Goal: Transaction & Acquisition: Purchase product/service

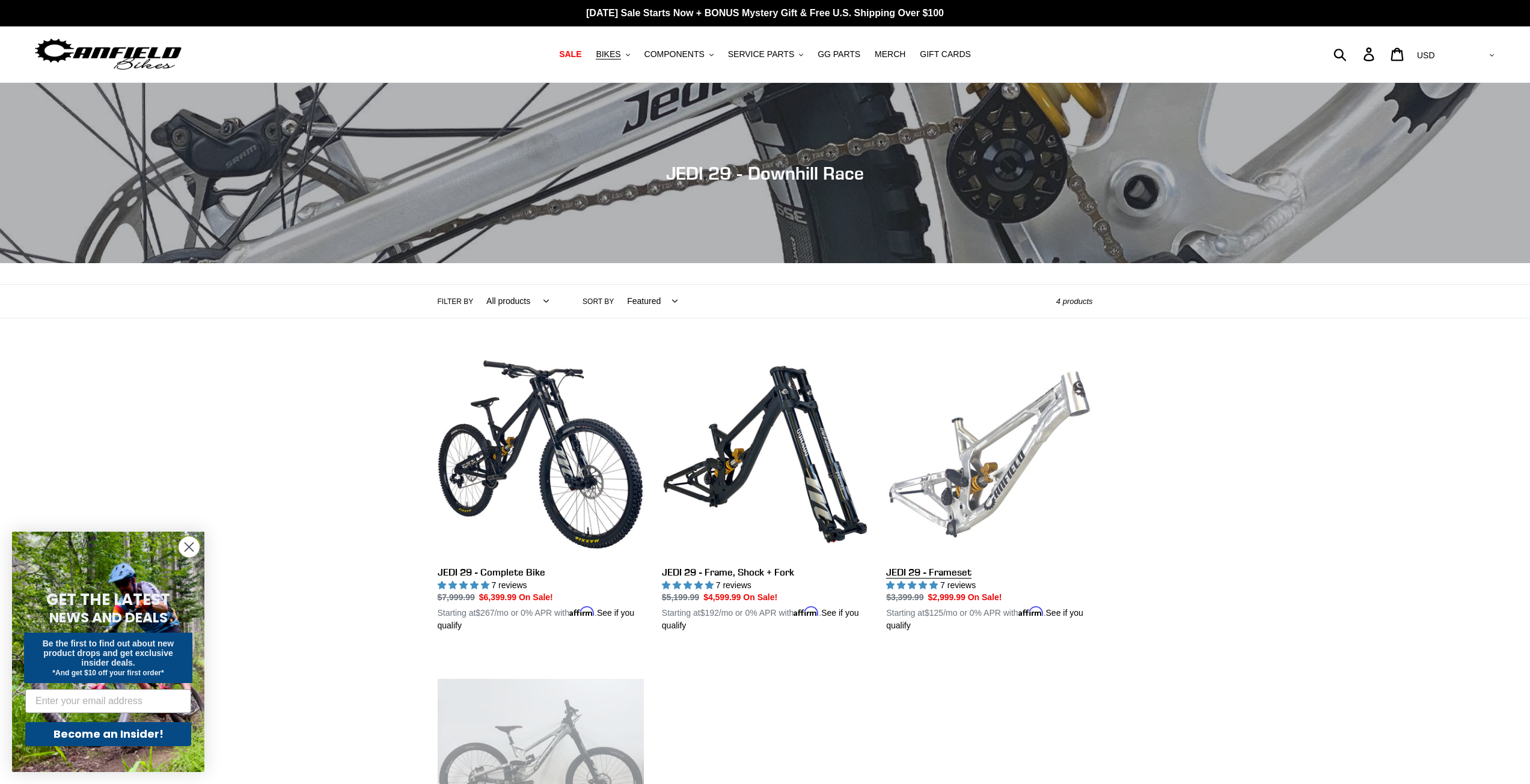
click at [979, 434] on link "JEDI 29 - Frameset" at bounding box center [989, 492] width 206 height 281
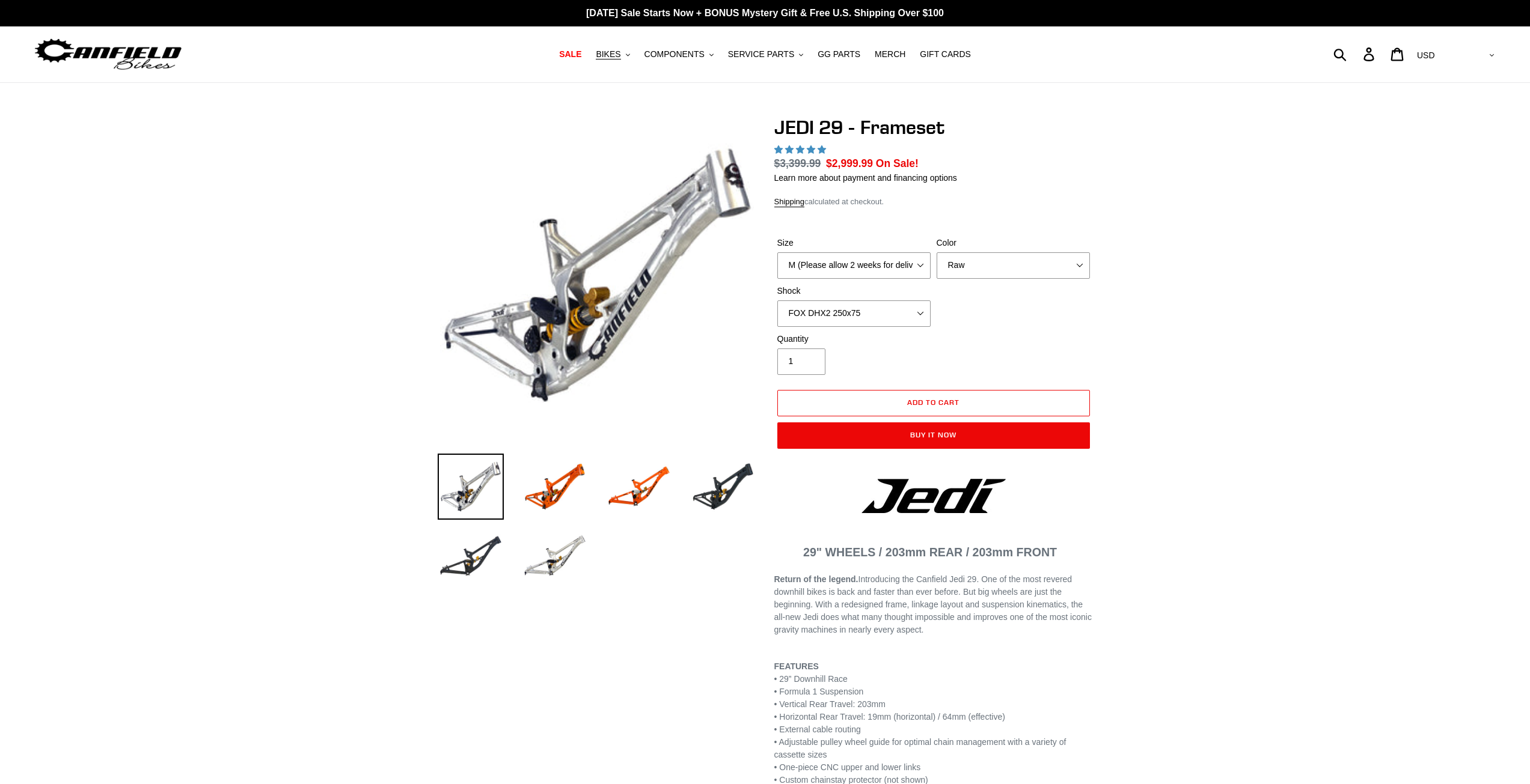
select select "highest-rating"
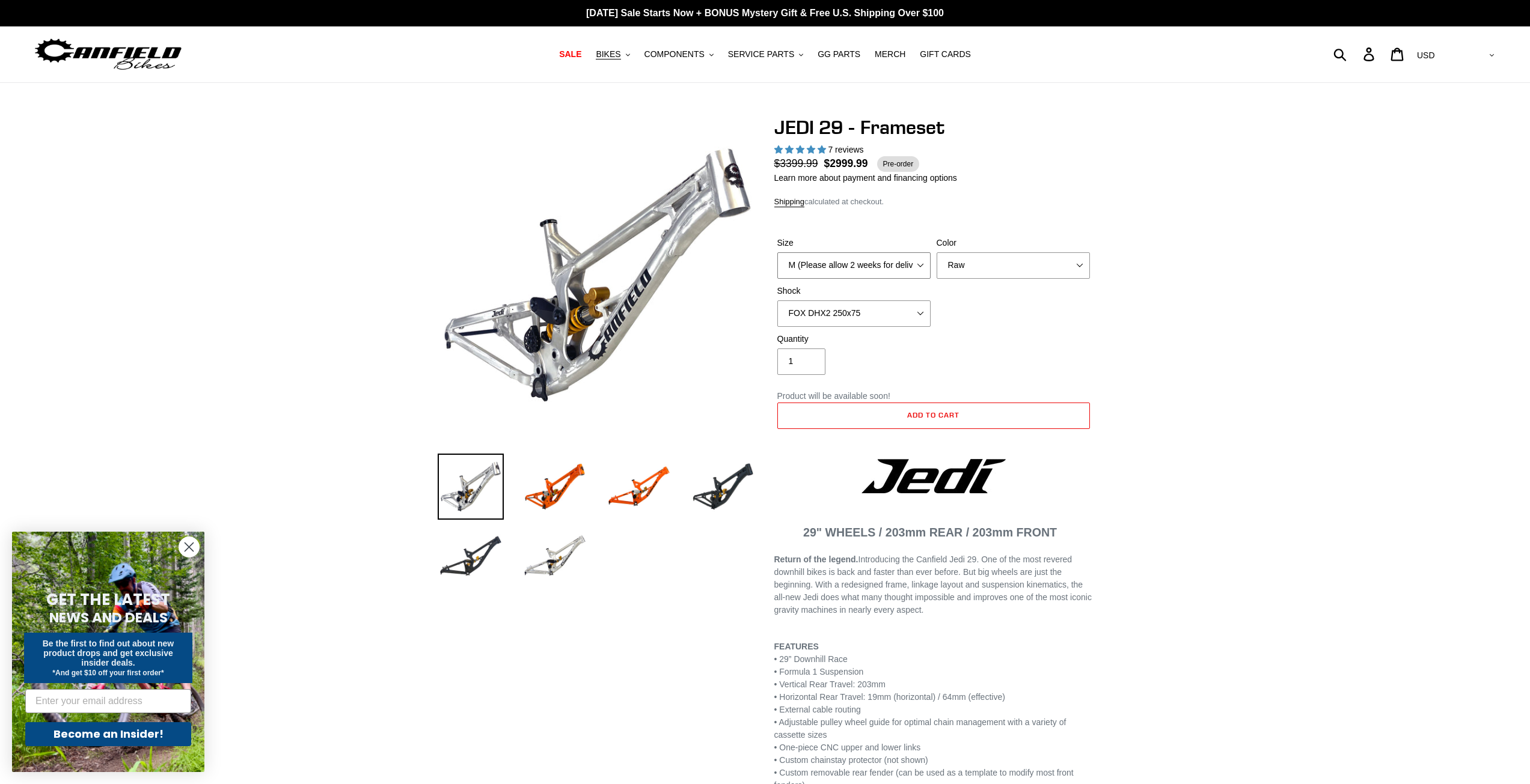
click at [903, 260] on select "M (Please allow 2 weeks for delivery) L (Please allow 2 weeks for delivery) XL" at bounding box center [854, 265] width 153 height 27
select select "L (Please allow 2 weeks for delivery)"
click at [778, 252] on select "M (Please allow 2 weeks for delivery) L (Please allow 2 weeks for delivery) XL" at bounding box center [854, 265] width 153 height 27
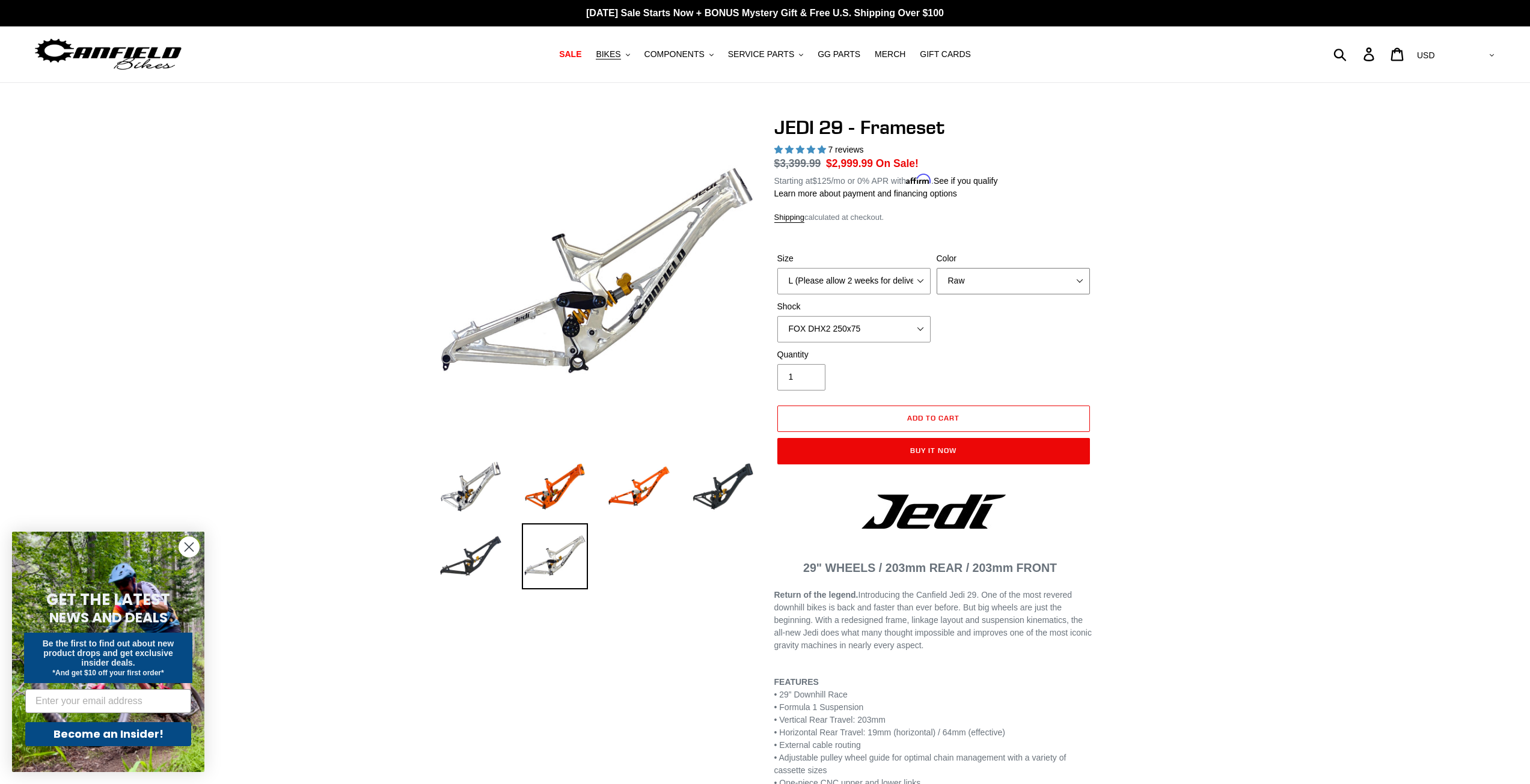
click at [1005, 280] on select "Orange Raw Stealth Black" at bounding box center [1013, 281] width 153 height 27
click at [937, 268] on select "Orange Raw Stealth Black" at bounding box center [1013, 281] width 153 height 27
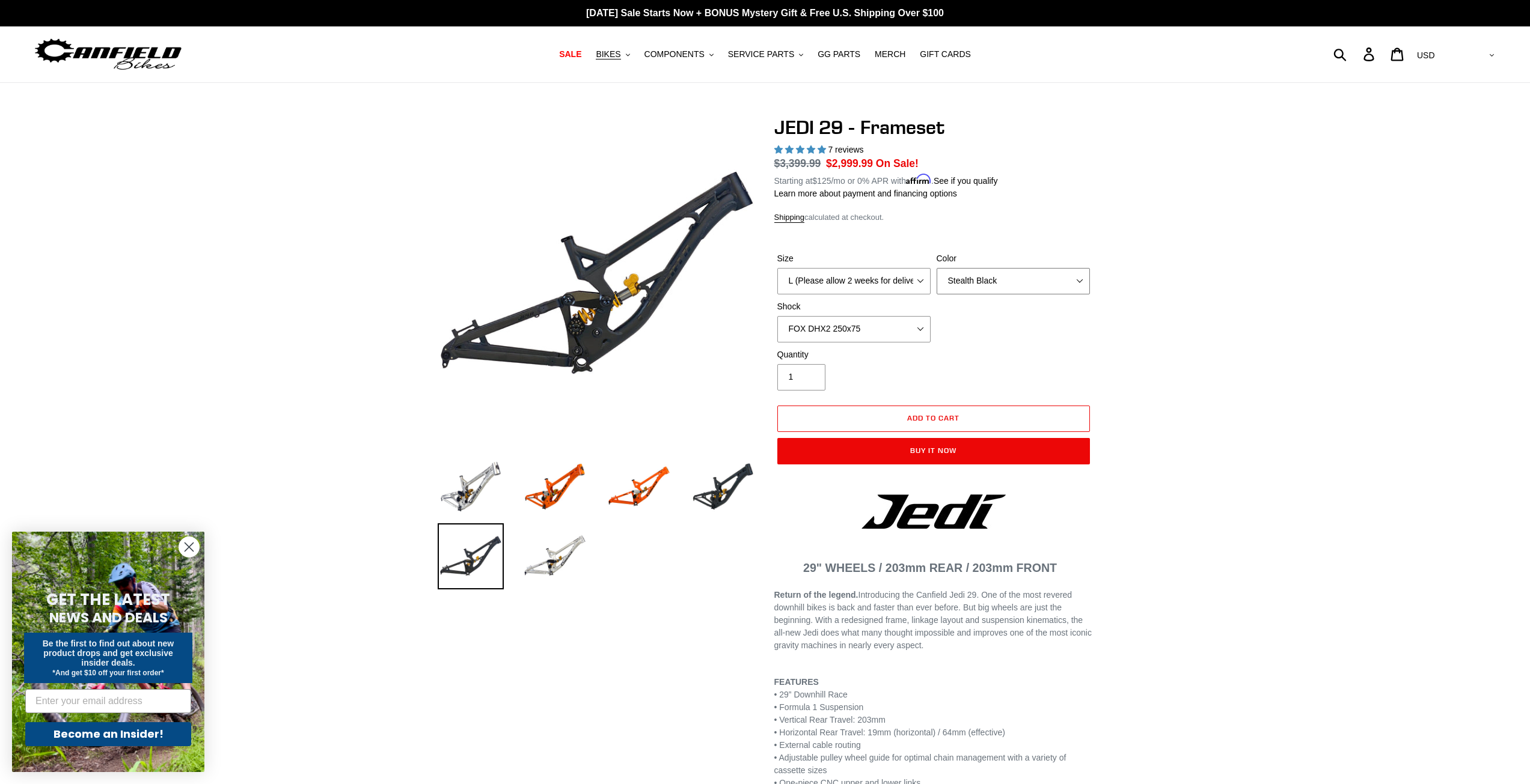
click at [986, 291] on select "Orange Raw Stealth Black" at bounding box center [1013, 281] width 153 height 27
click at [937, 268] on select "Orange Raw Stealth Black" at bounding box center [1013, 281] width 153 height 27
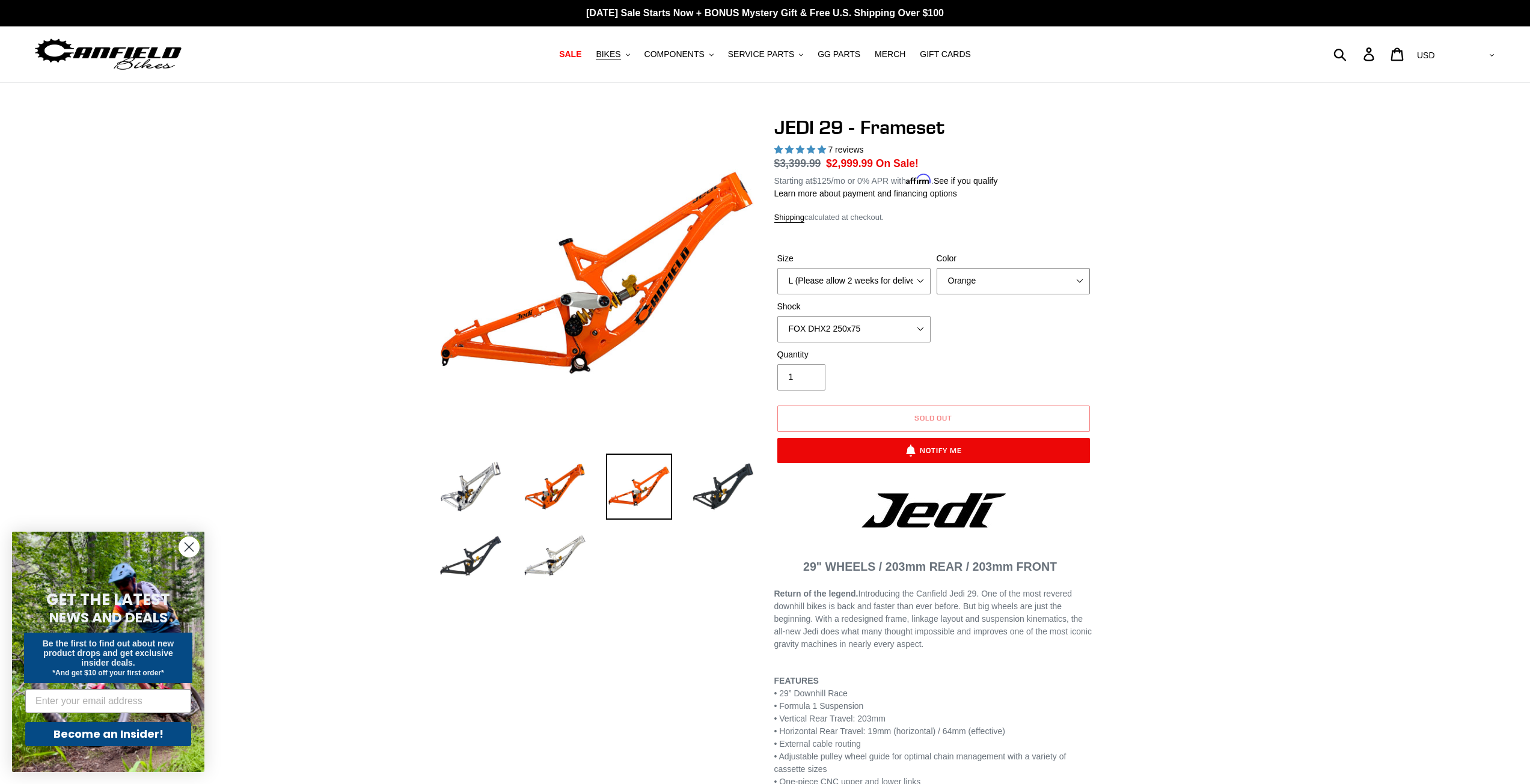
click at [1000, 282] on select "Orange Raw Stealth Black" at bounding box center [1013, 281] width 153 height 27
select select "Raw"
click at [937, 268] on select "Orange Raw Stealth Black" at bounding box center [1013, 281] width 153 height 27
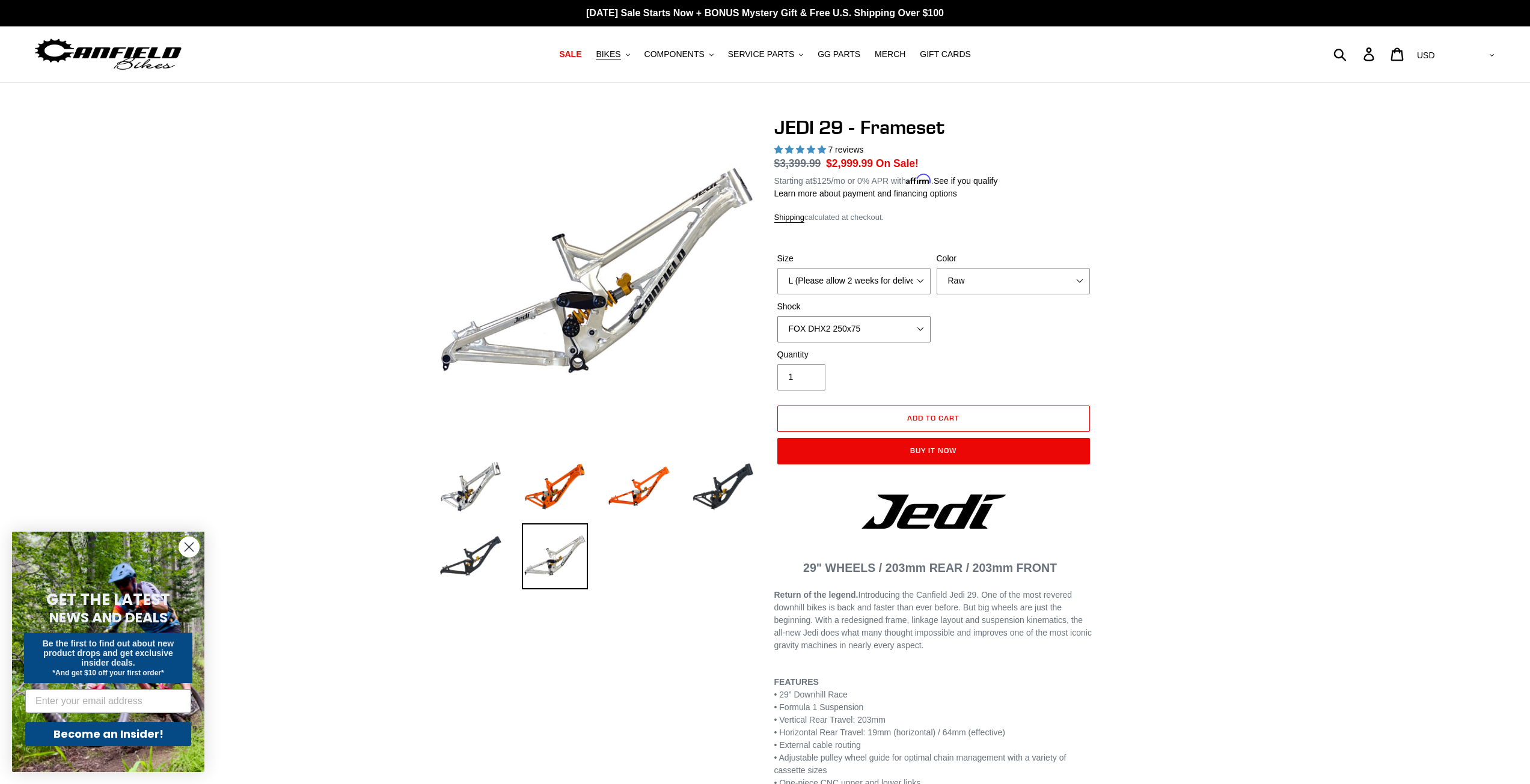
click at [875, 326] on select "No Shock FOX DHX2 250x75 RockShox Vivid Ultimate DH 250x75 EXT e-Storia LOX V3" at bounding box center [854, 329] width 153 height 27
select select "No Shock"
click at [778, 316] on select "No Shock FOX DHX2 250x75 RockShox Vivid Ultimate DH 250x75 EXT e-Storia LOX V3" at bounding box center [854, 329] width 153 height 27
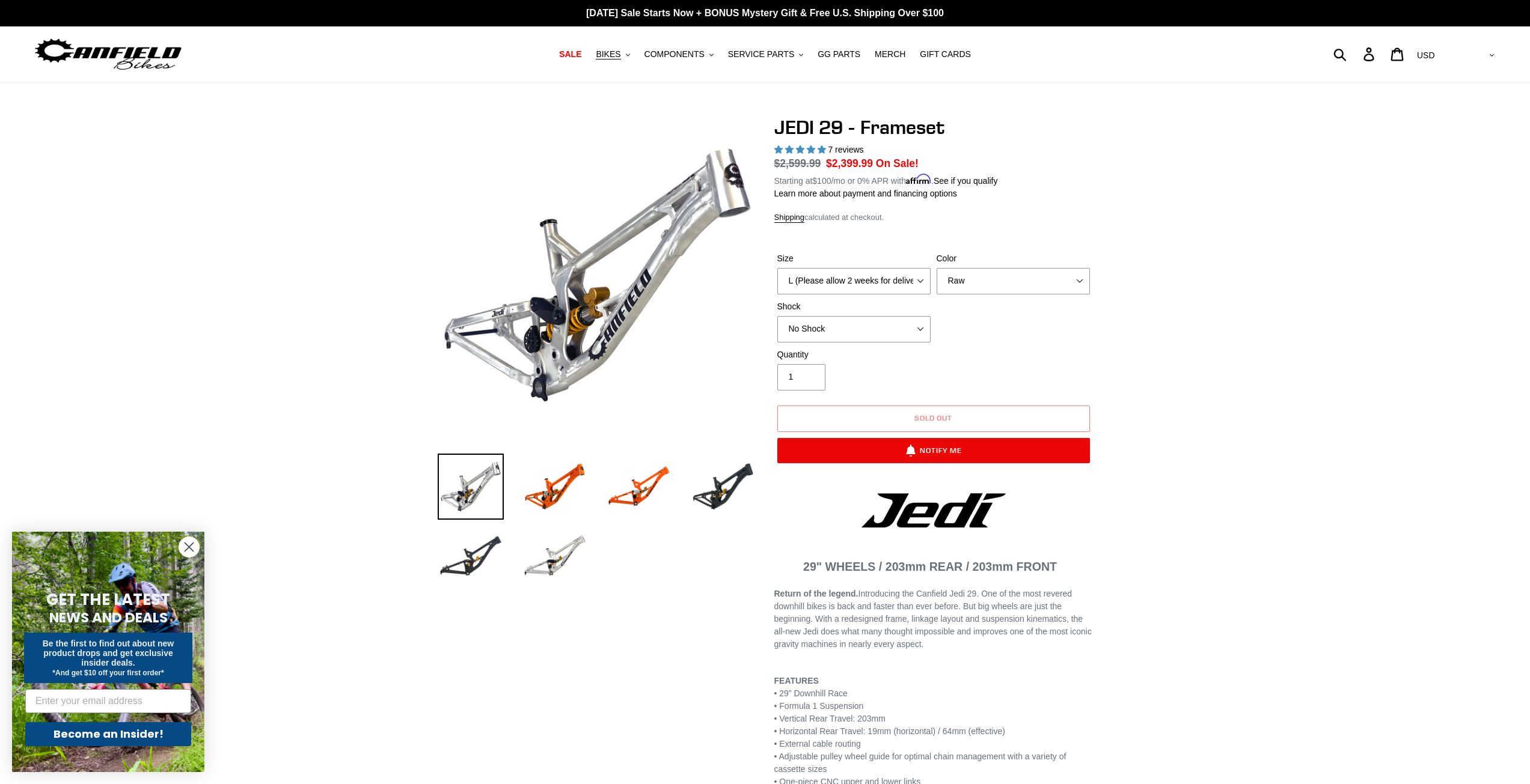
drag, startPoint x: 1178, startPoint y: 349, endPoint x: 1170, endPoint y: 349, distance: 8.0
click at [871, 332] on select "No Shock FOX DHX2 250x75 RockShox Vivid Ultimate DH 250x75 EXT e-Storia LOX V3" at bounding box center [854, 329] width 153 height 27
drag, startPoint x: 1167, startPoint y: 305, endPoint x: 1090, endPoint y: 248, distance: 95.8
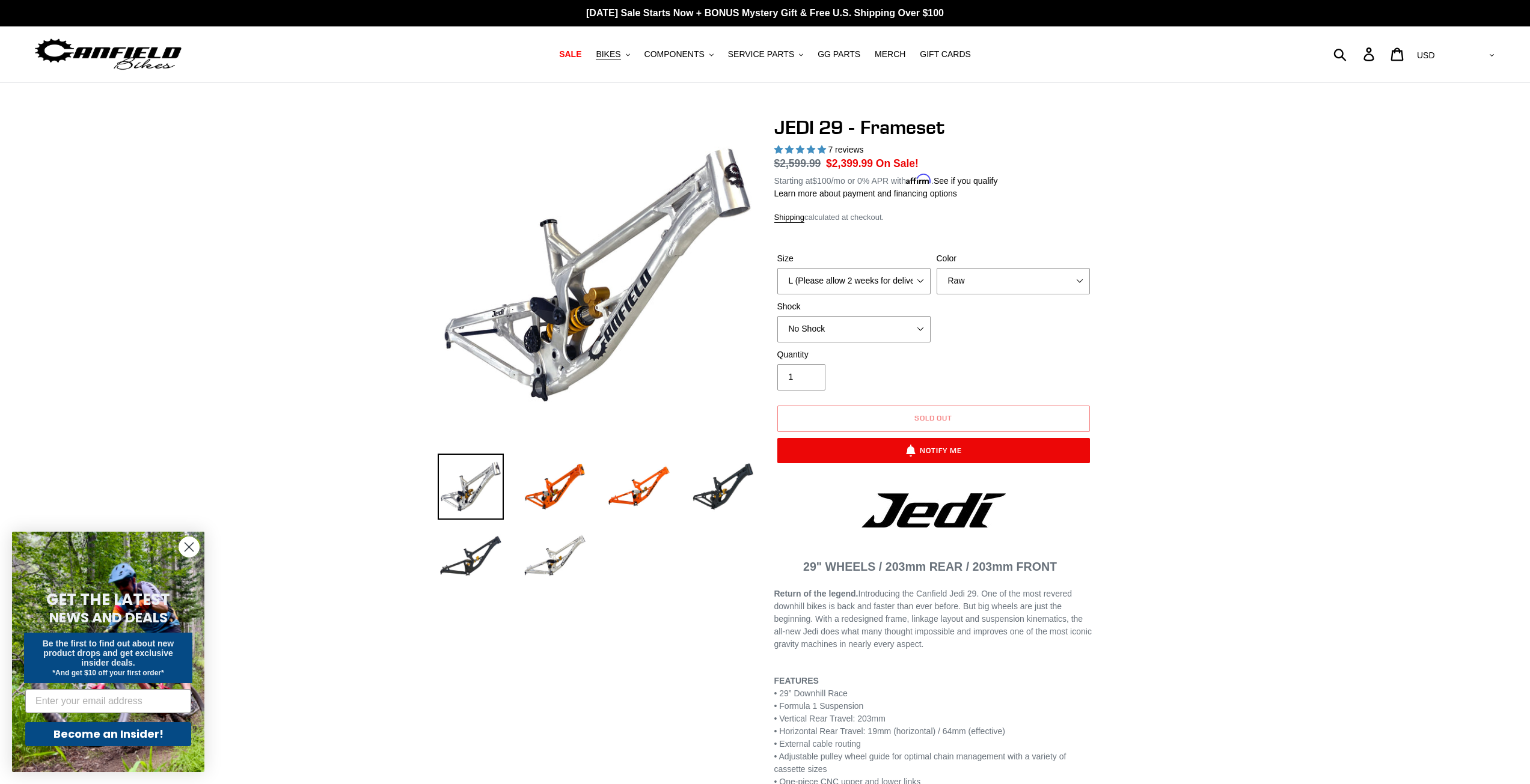
click at [901, 318] on select "No Shock FOX DHX2 250x75 RockShox Vivid Ultimate DH 250x75 EXT e-Storia LOX V3" at bounding box center [854, 329] width 153 height 27
click at [881, 281] on select "M (Please allow 2 weeks for delivery) L (Please allow 2 weeks for delivery) XL" at bounding box center [854, 281] width 153 height 27
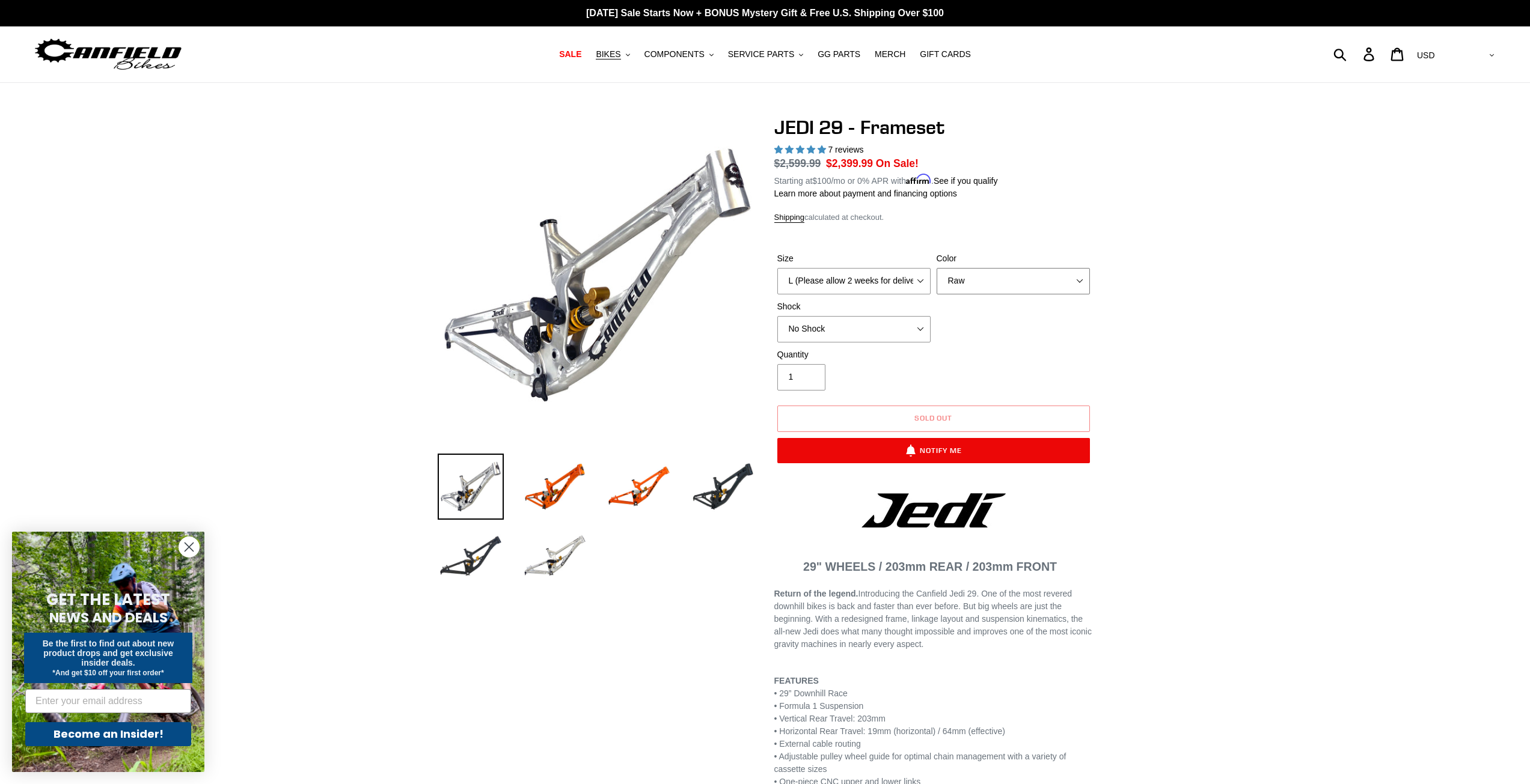
click at [1011, 279] on select "Orange Raw Stealth Black" at bounding box center [1013, 281] width 153 height 27
click at [855, 331] on select "No Shock FOX DHX2 250x75 RockShox Vivid Ultimate DH 250x75 EXT e-Storia LOX V3" at bounding box center [854, 329] width 153 height 27
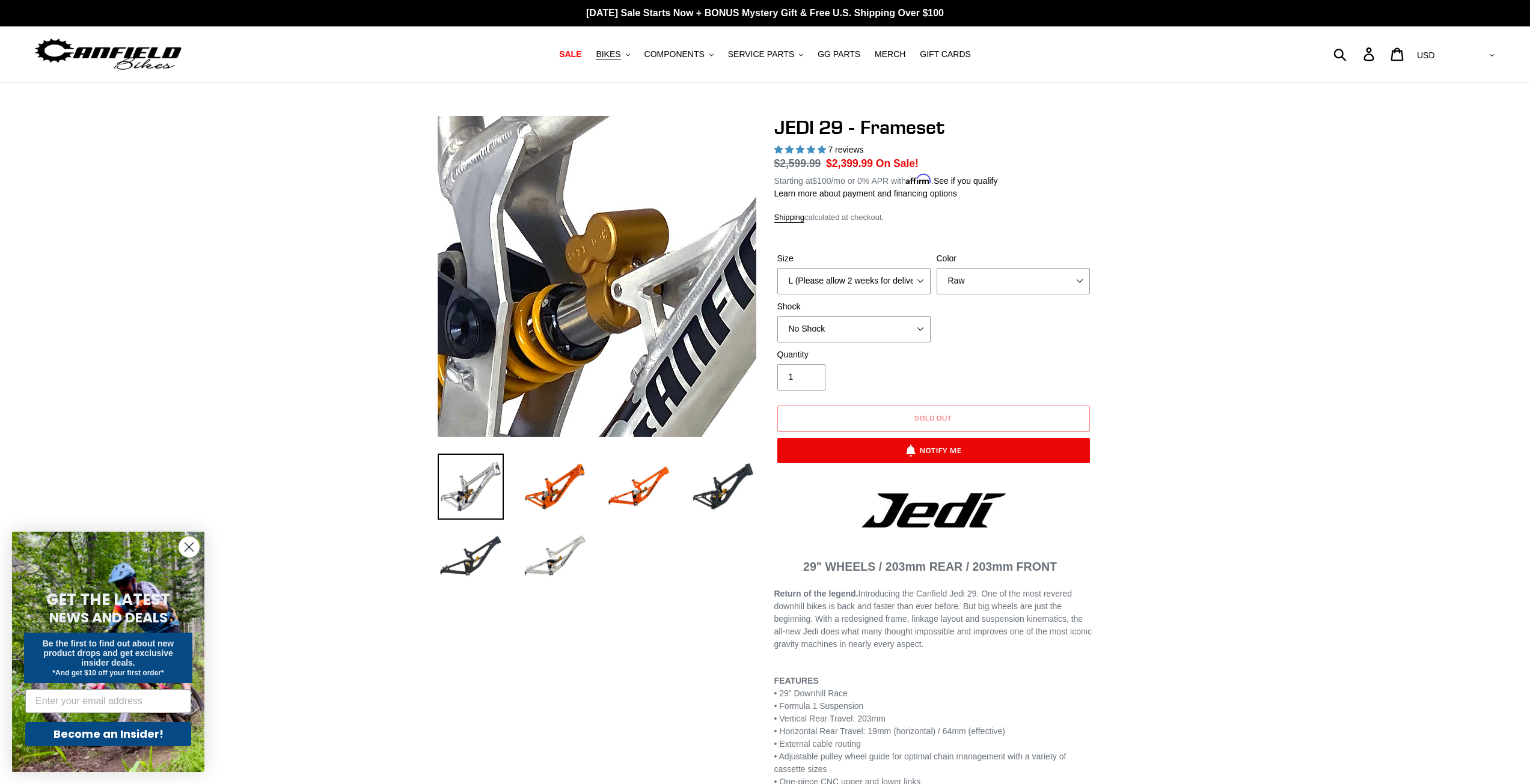
click at [576, 321] on img at bounding box center [617, 162] width 1231 height 1231
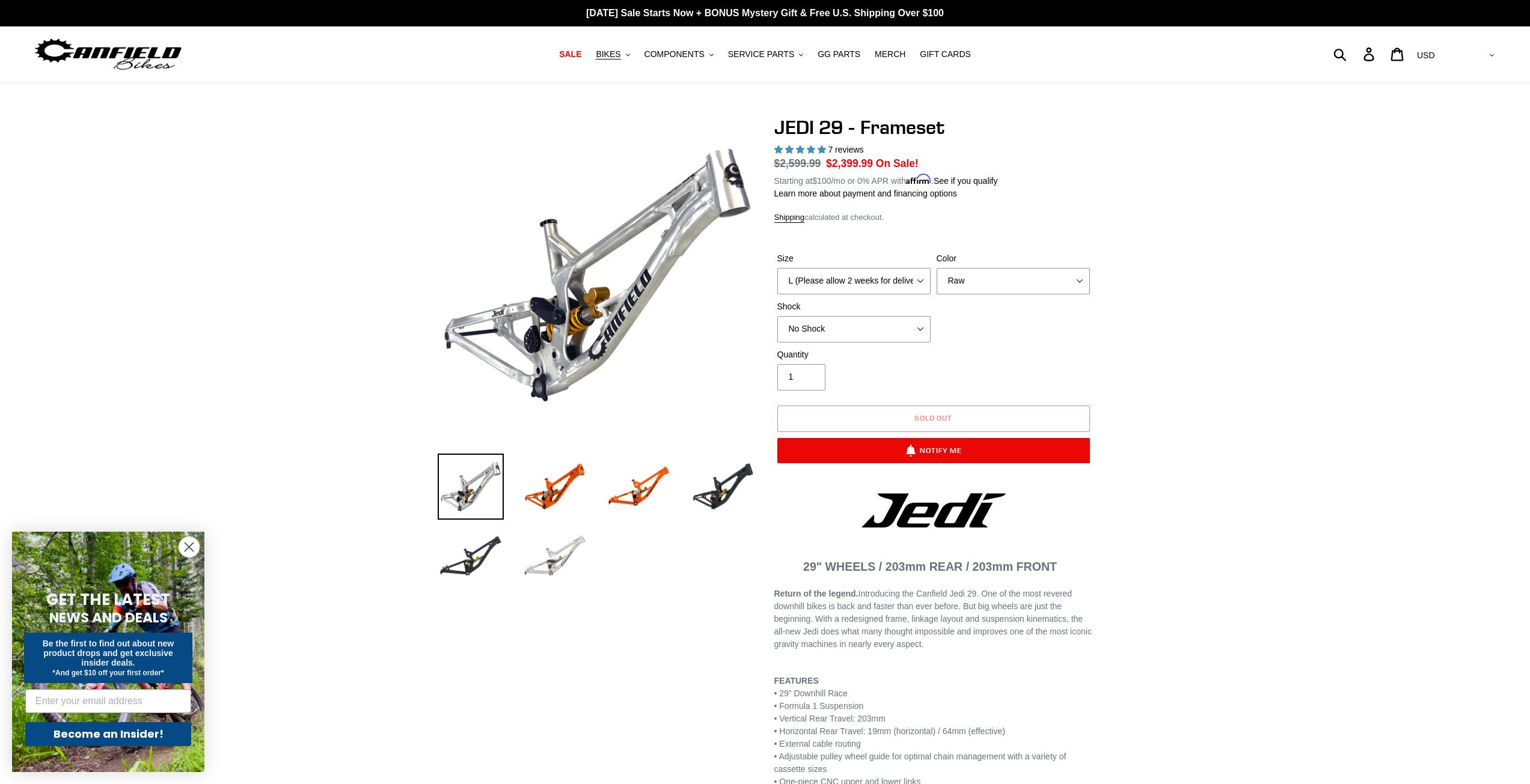
click at [561, 561] on img at bounding box center [555, 556] width 66 height 66
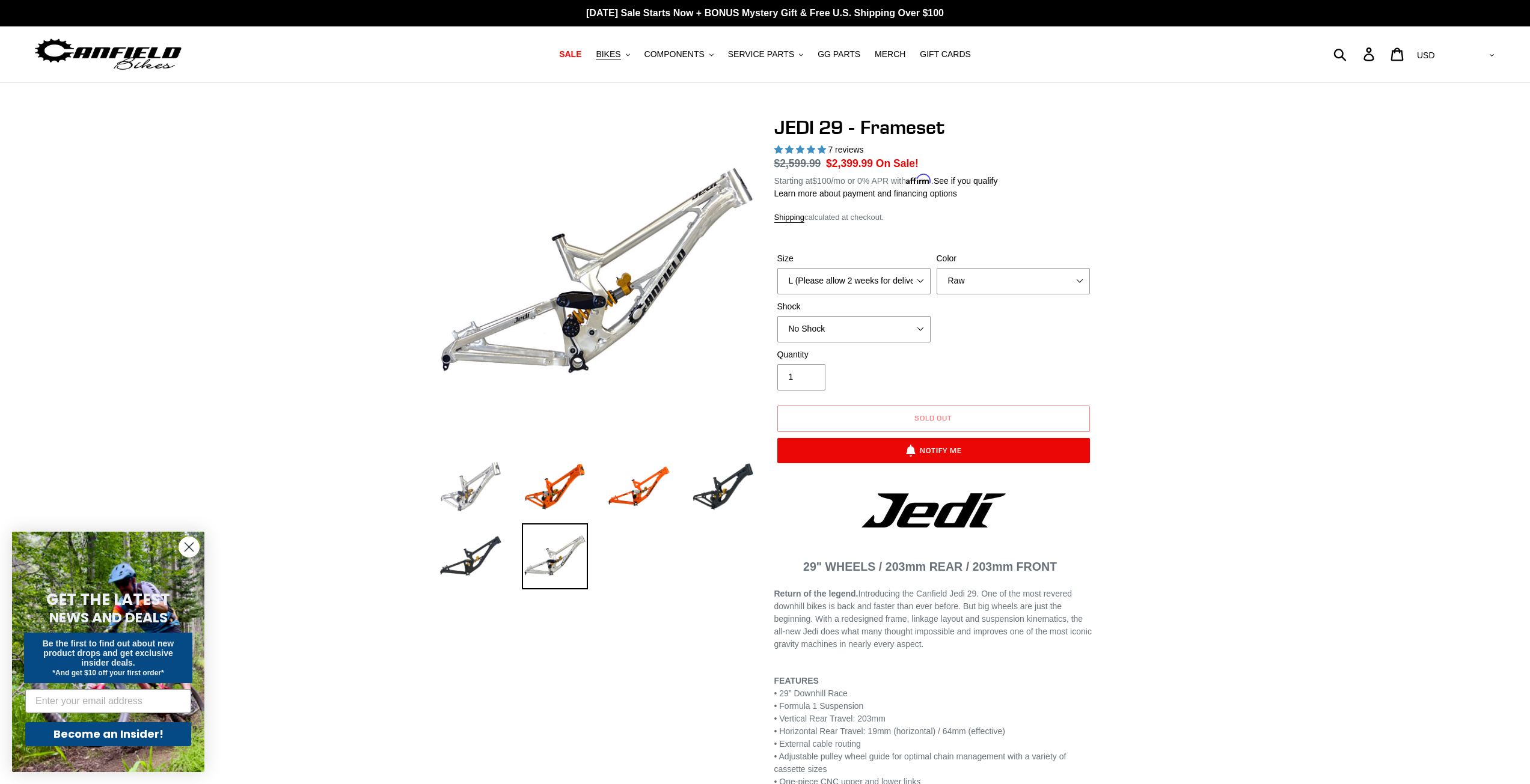
click at [469, 501] on img at bounding box center [470, 487] width 66 height 66
